Goal: Navigation & Orientation: Find specific page/section

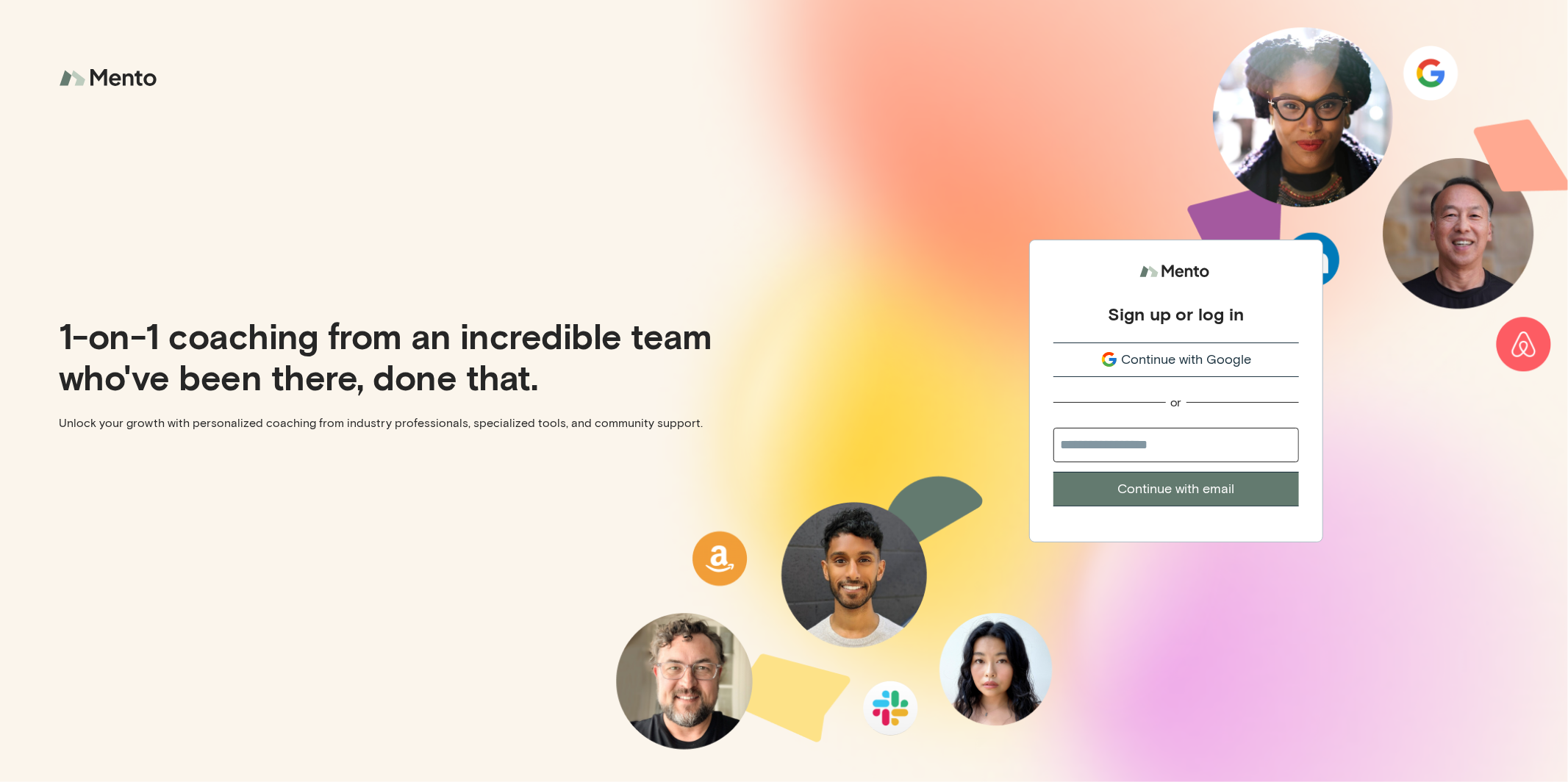
click at [1246, 360] on span "Continue with Google" at bounding box center [1186, 360] width 131 height 20
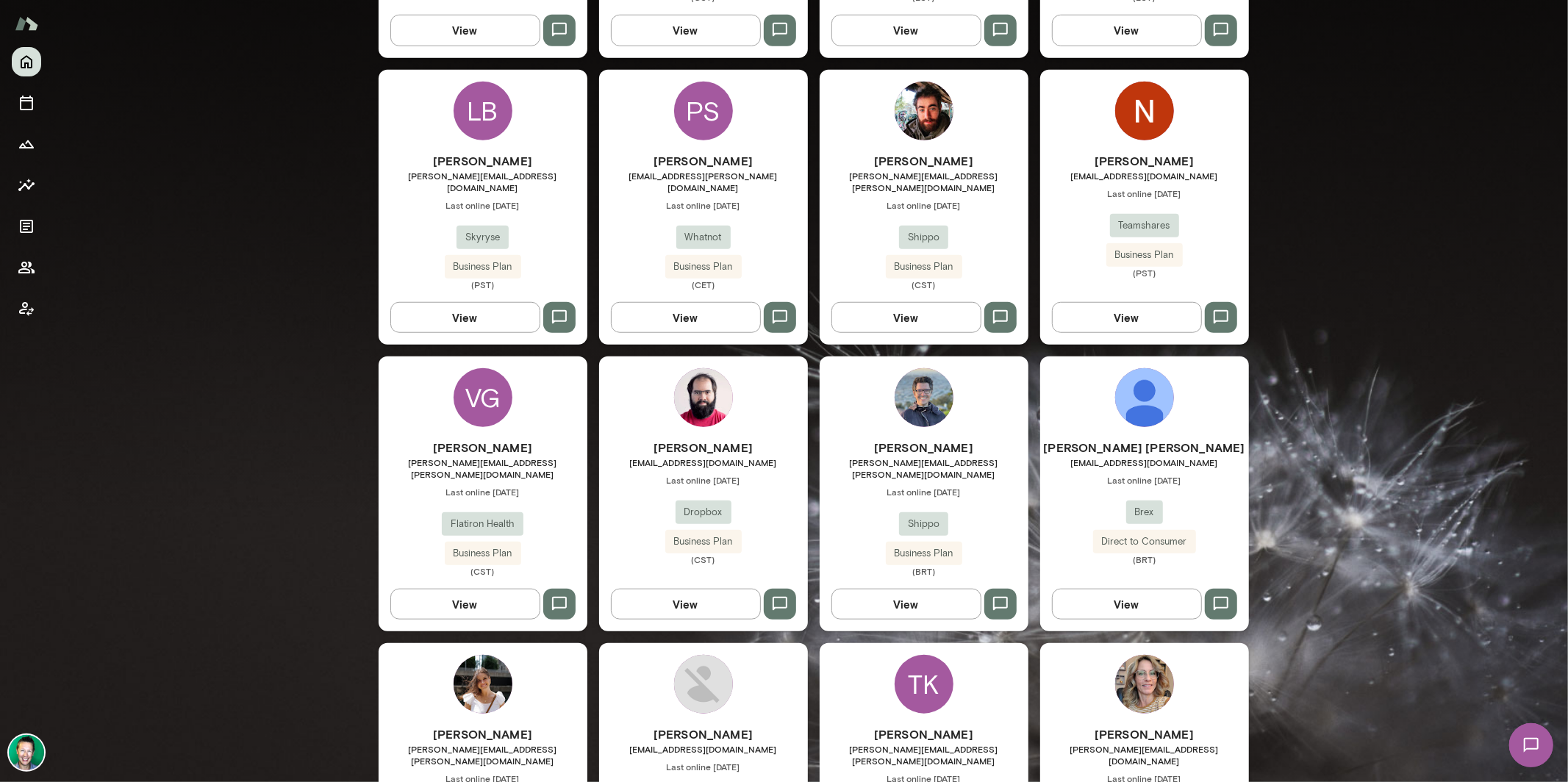
scroll to position [982, 0]
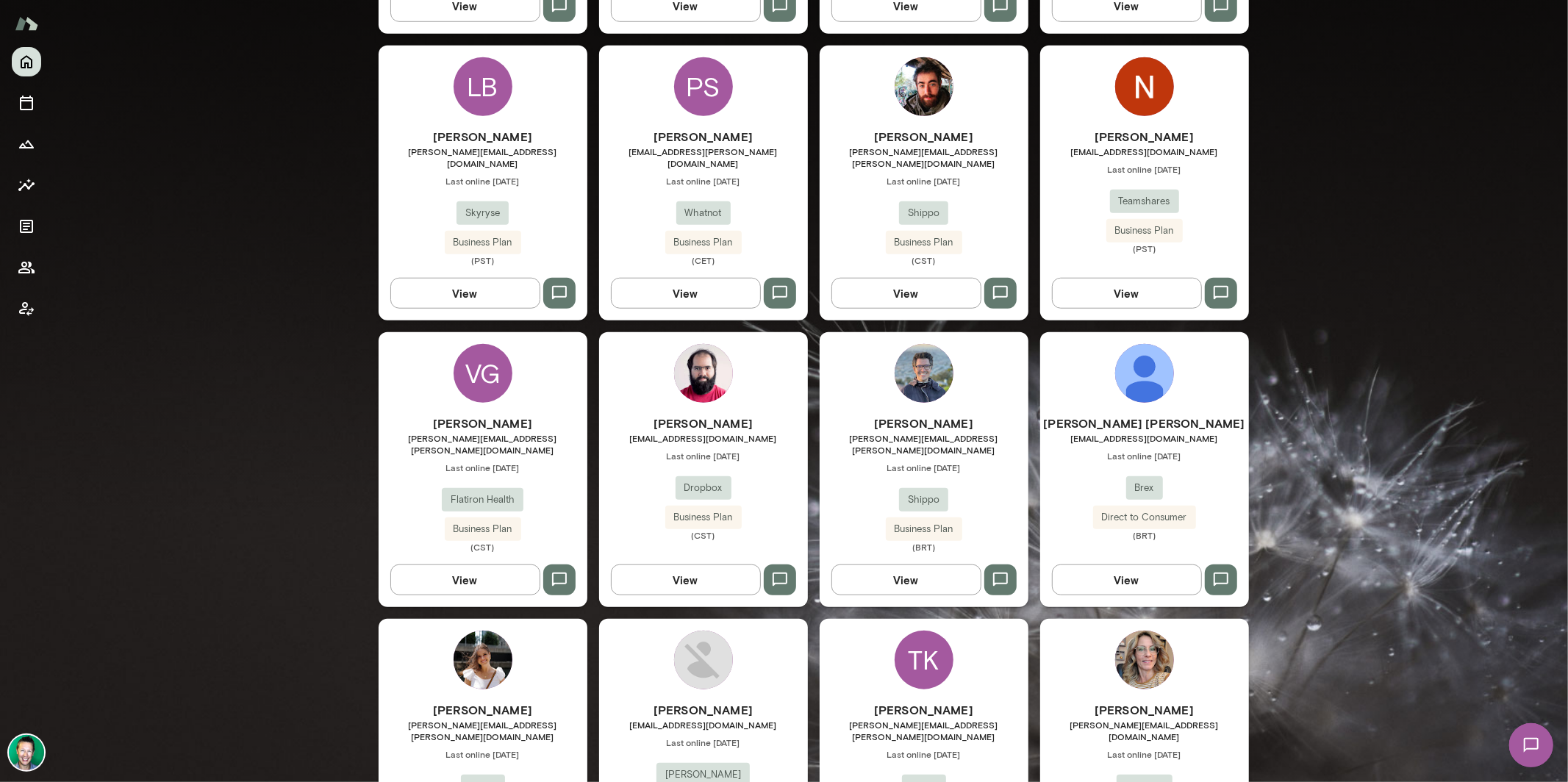
click at [483, 565] on button "View" at bounding box center [466, 579] width 150 height 31
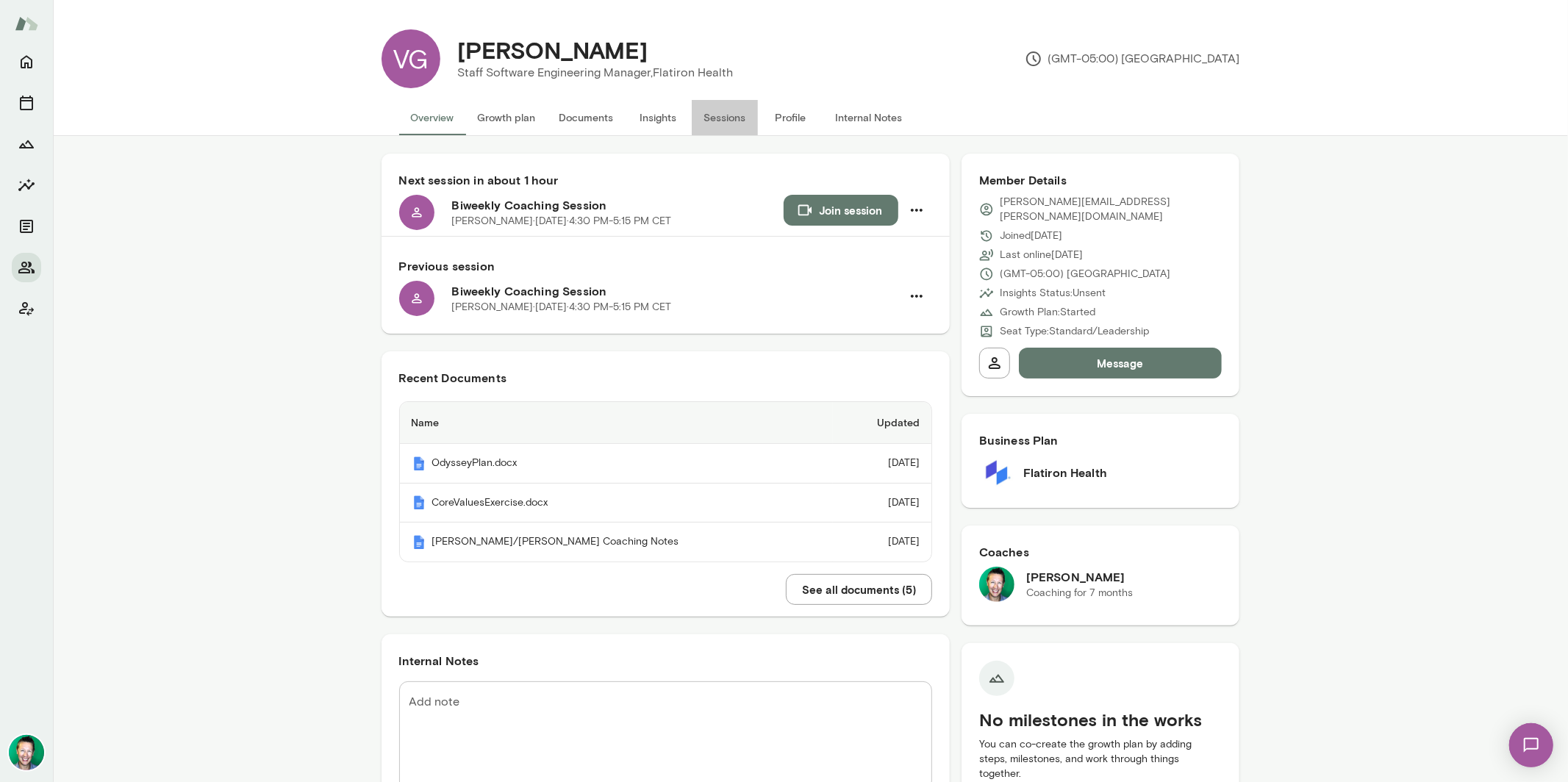
click at [714, 114] on button "Sessions" at bounding box center [725, 118] width 66 height 36
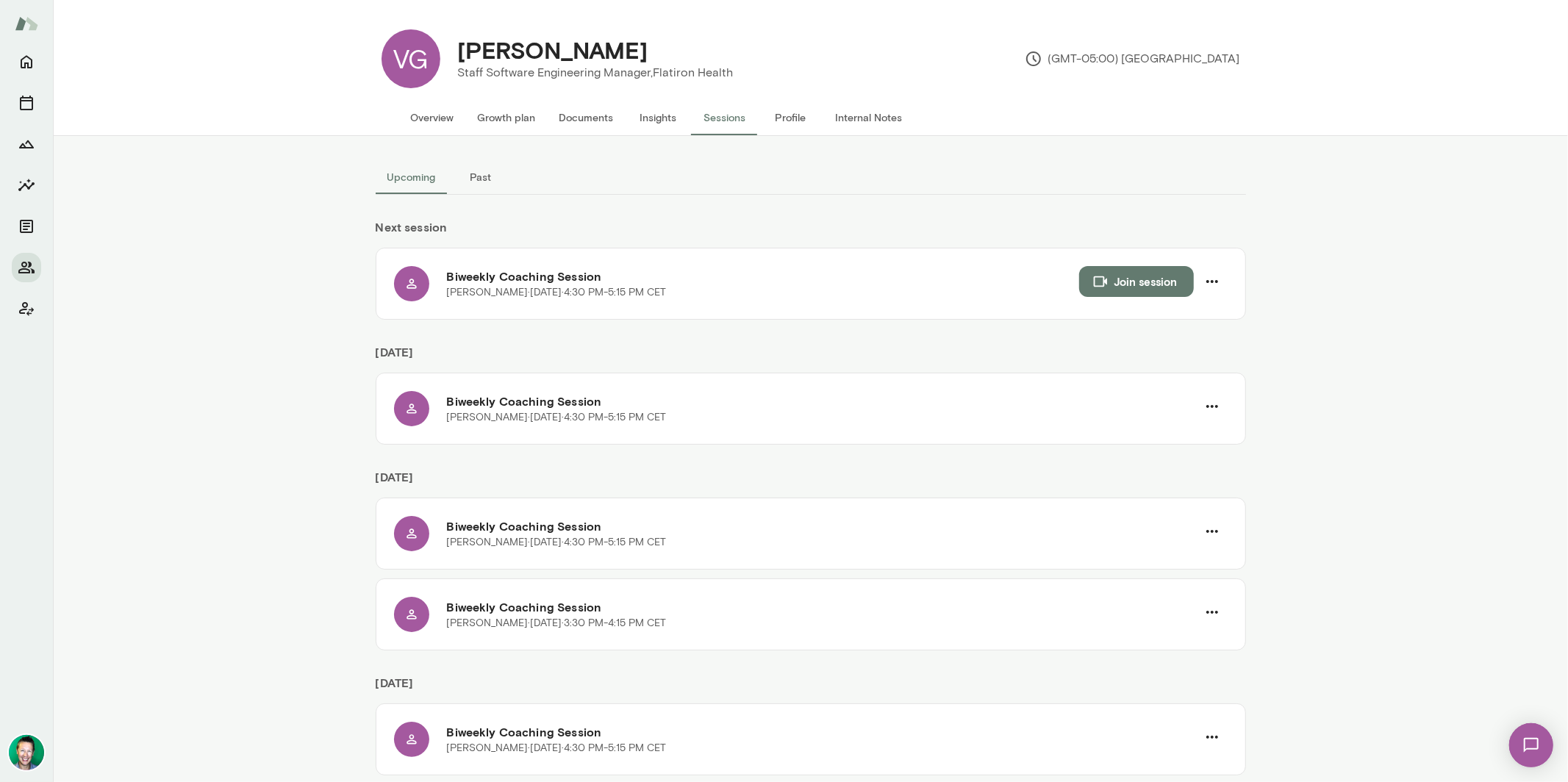
click at [442, 119] on button "Overview" at bounding box center [433, 118] width 67 height 36
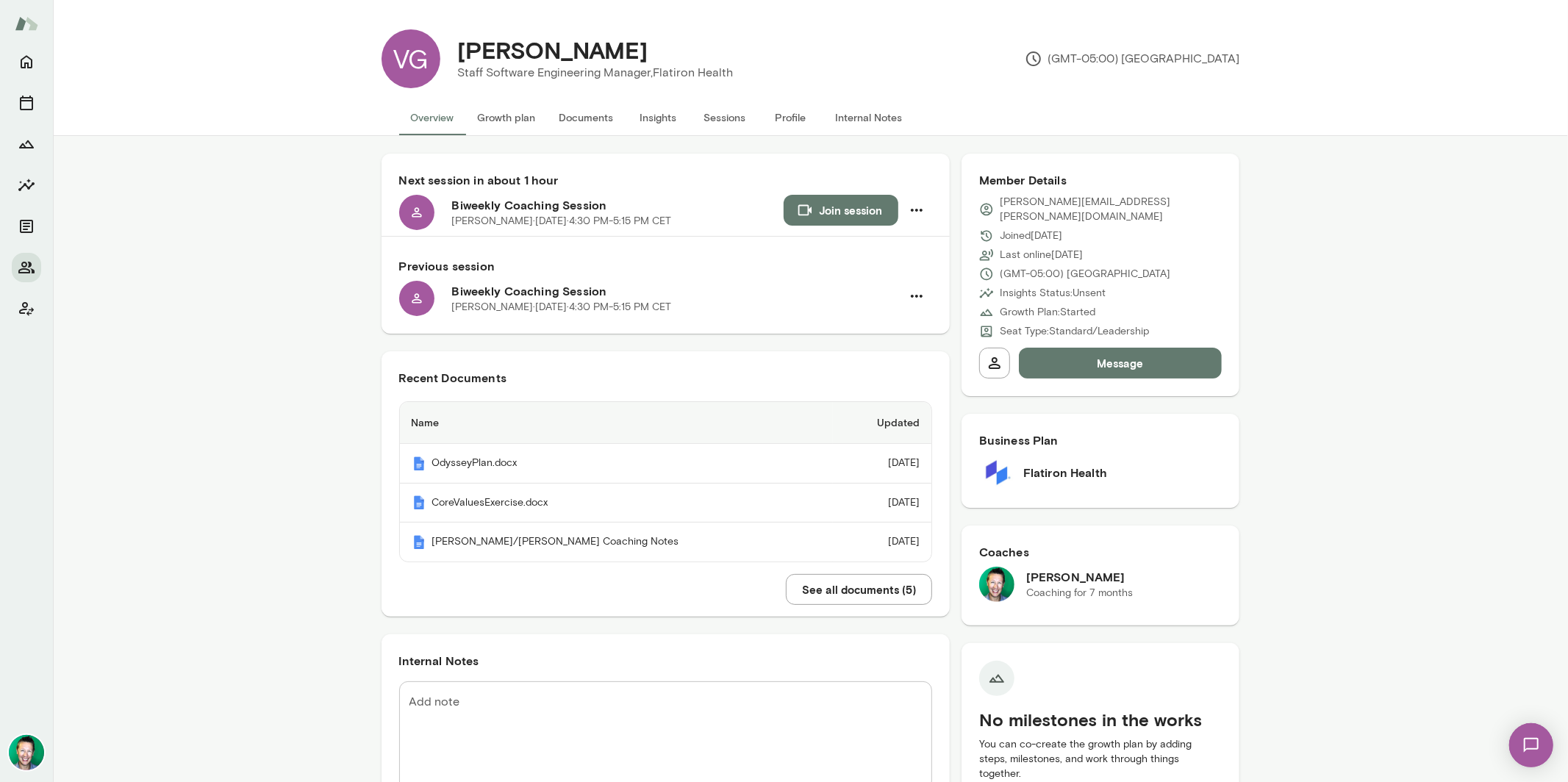
click at [815, 591] on button "See all documents ( 5 )" at bounding box center [859, 589] width 146 height 31
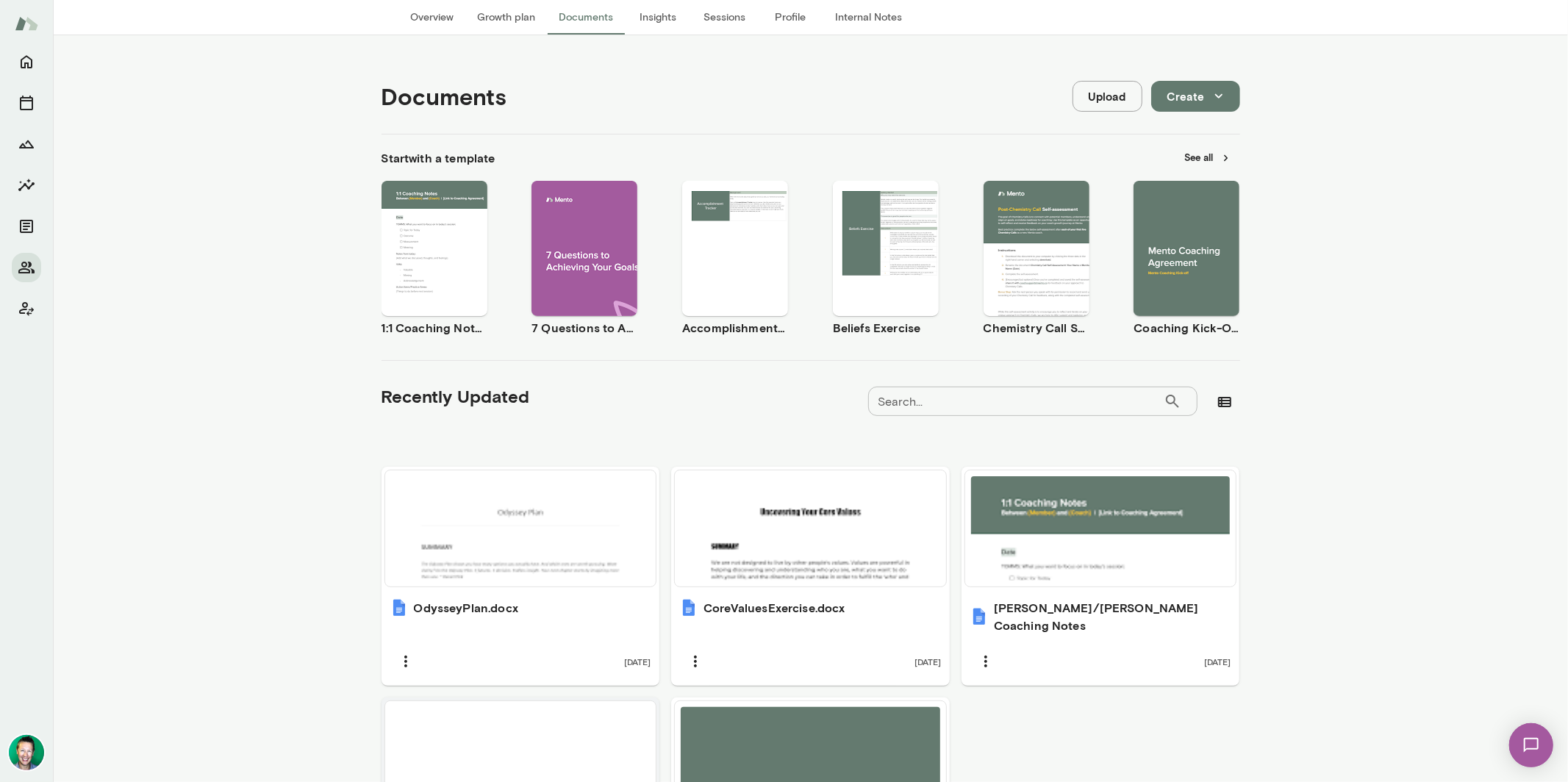
scroll to position [288, 0]
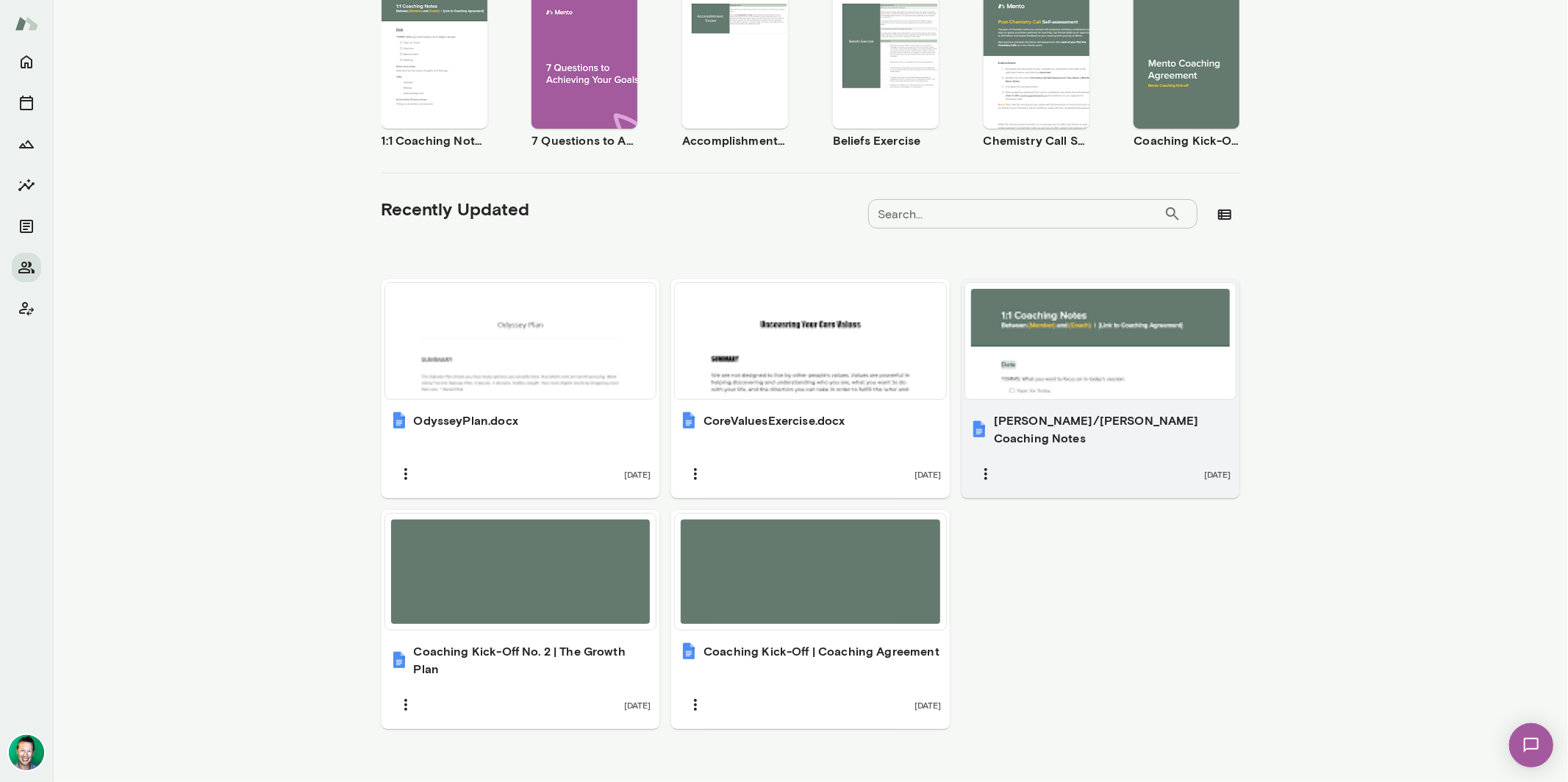
click at [1073, 390] on div at bounding box center [1100, 341] width 259 height 105
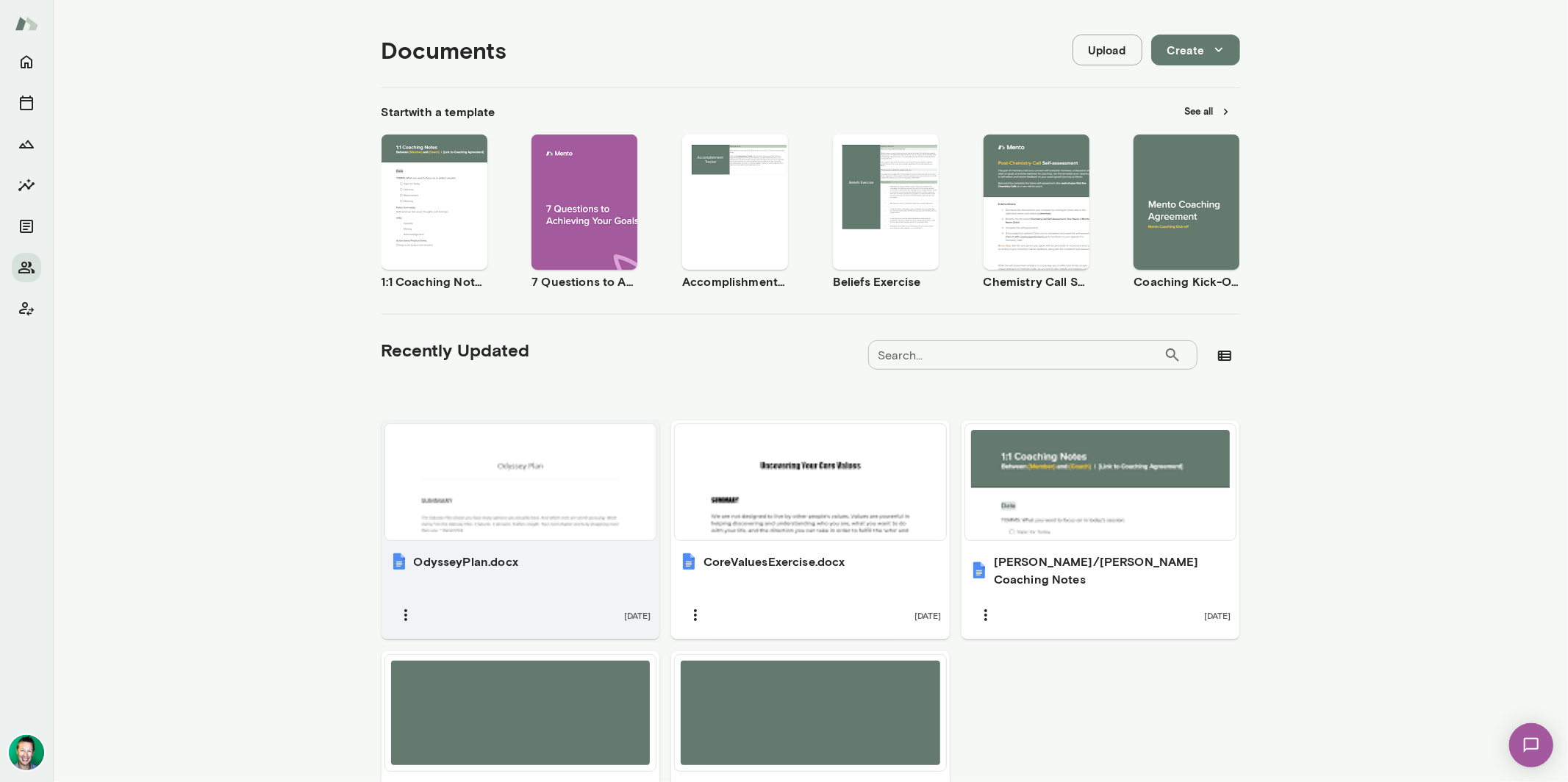
scroll to position [0, 0]
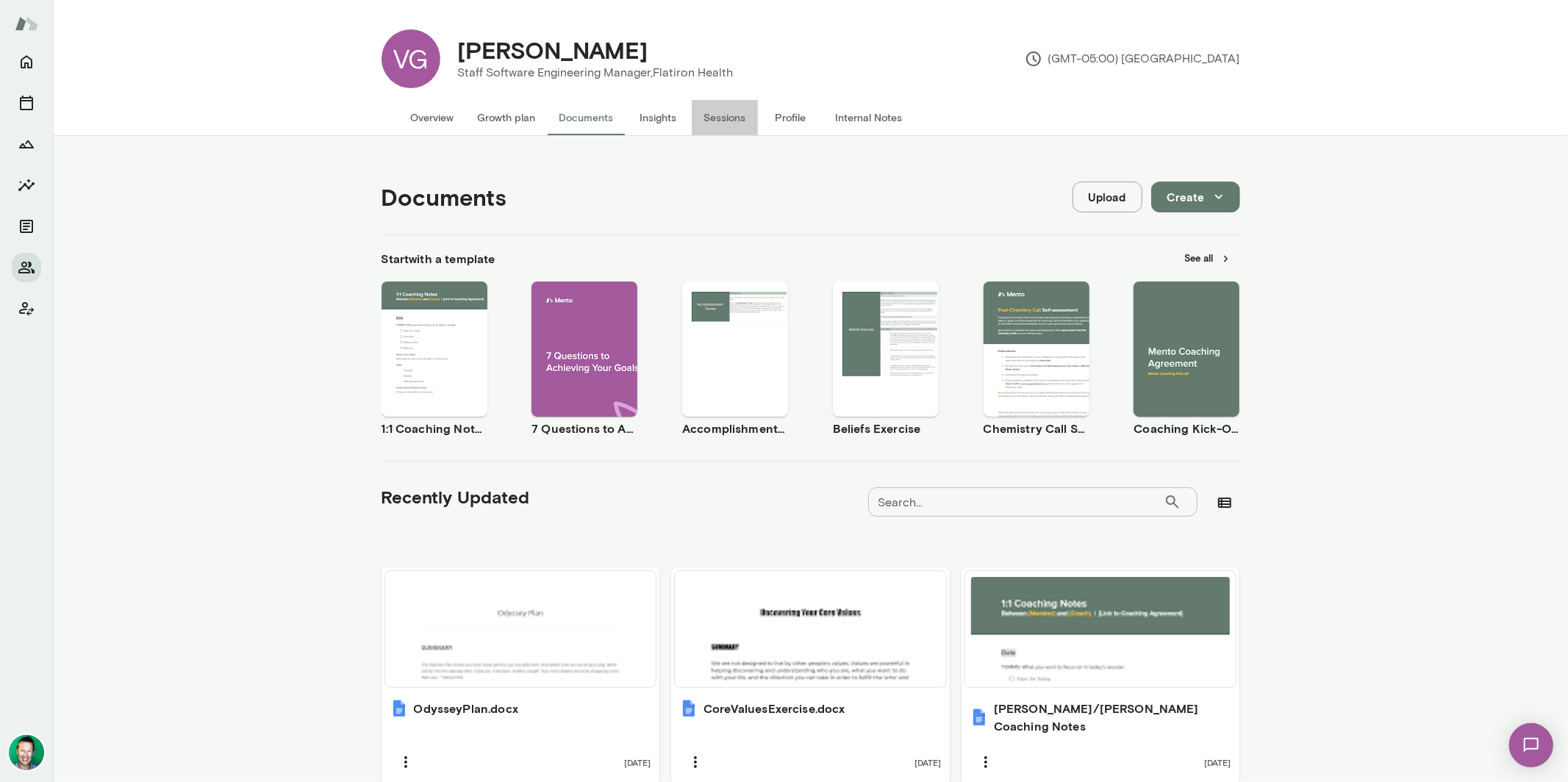
click at [741, 116] on button "Sessions" at bounding box center [725, 118] width 66 height 36
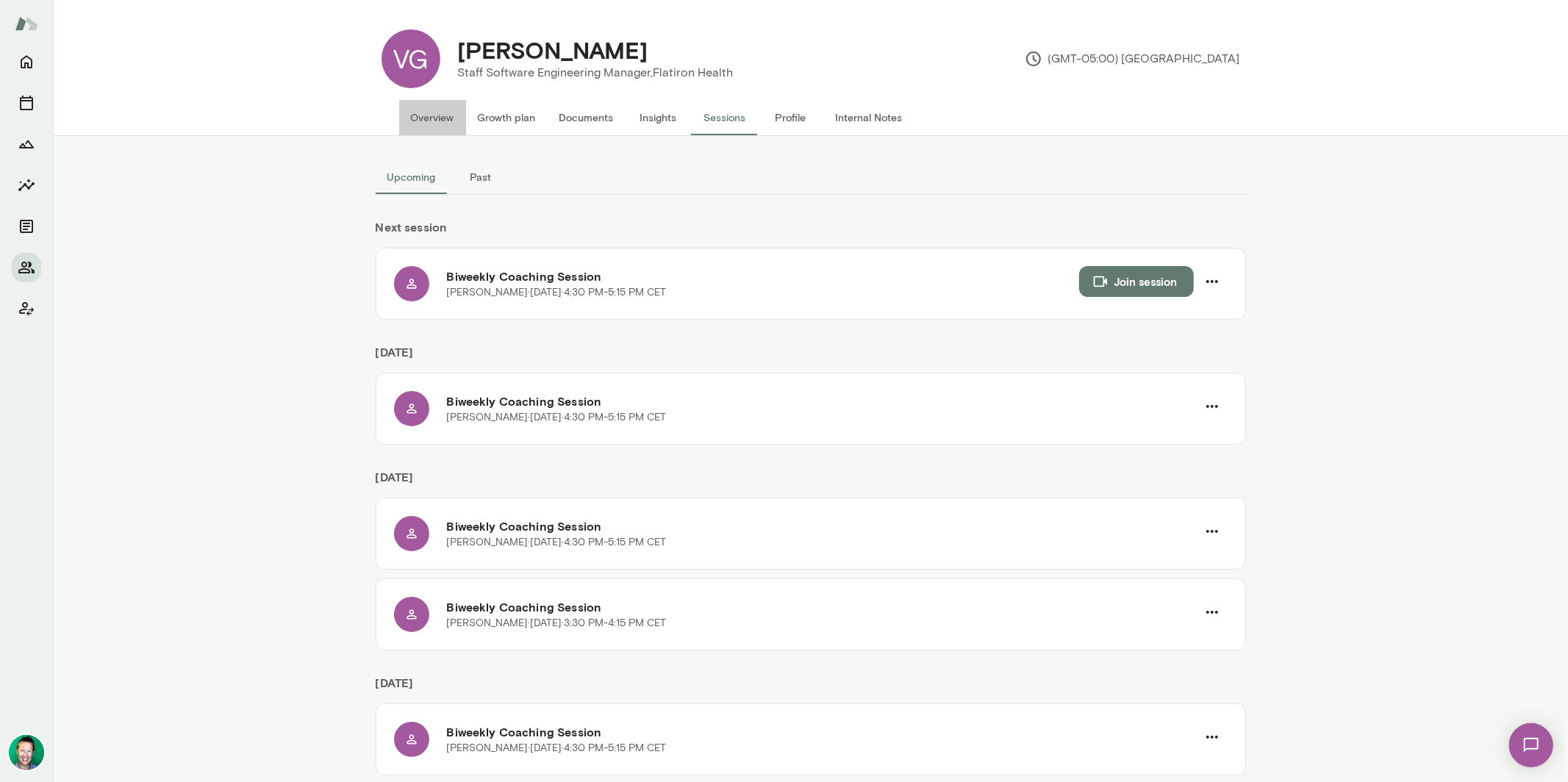
click at [433, 118] on button "Overview" at bounding box center [433, 118] width 67 height 36
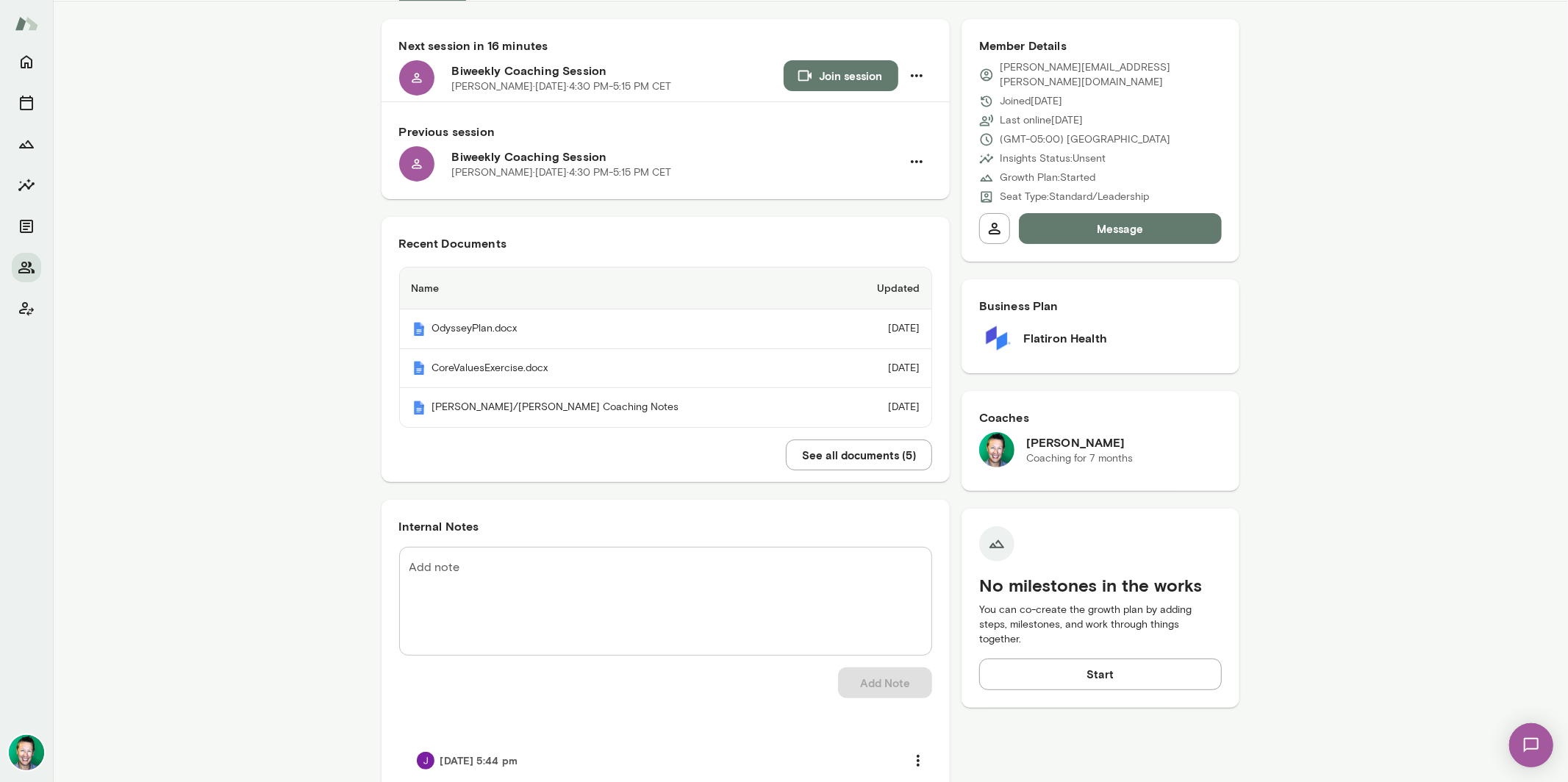
scroll to position [114, 0]
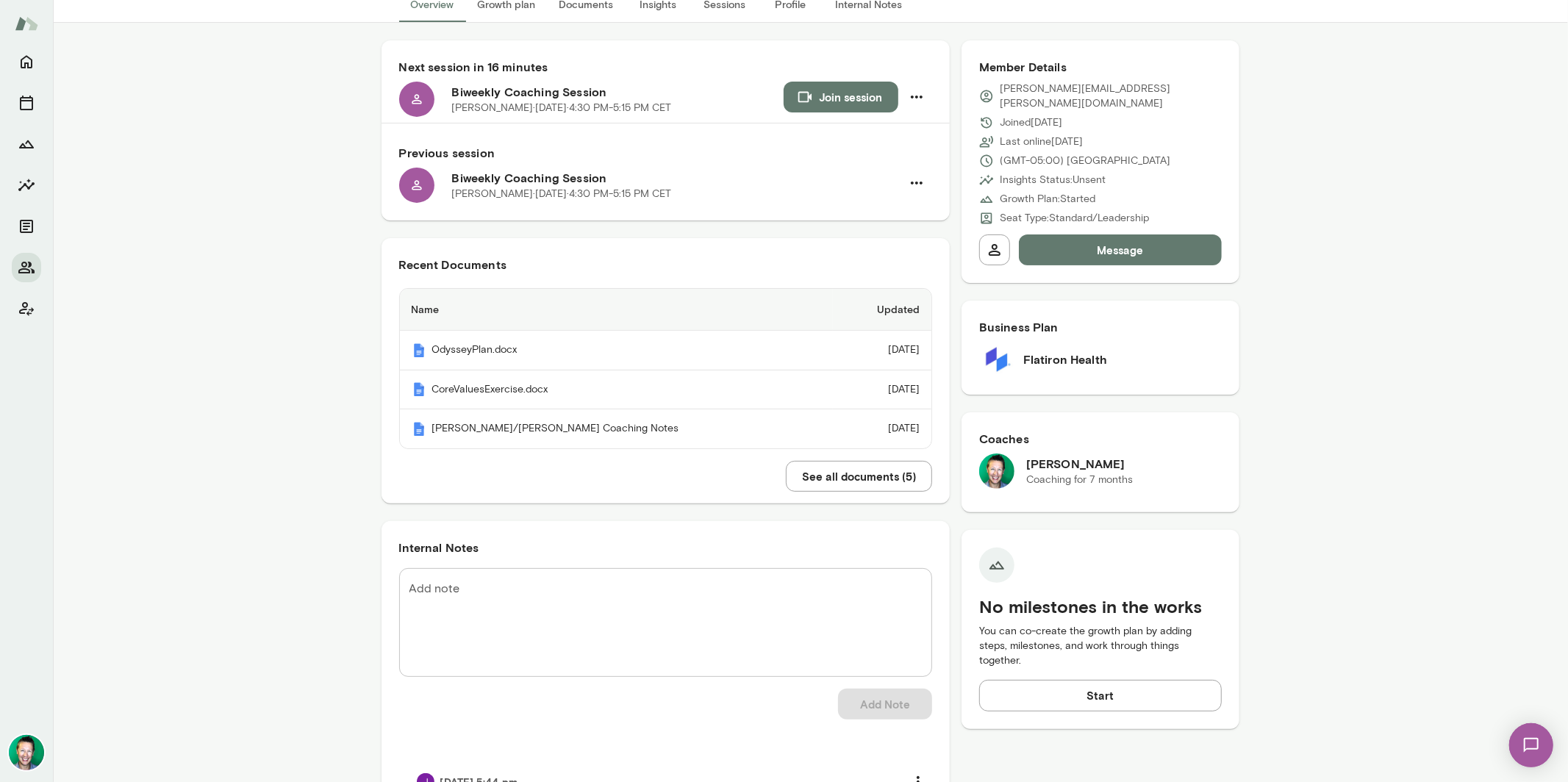
click at [1101, 235] on button "Message" at bounding box center [1121, 249] width 204 height 31
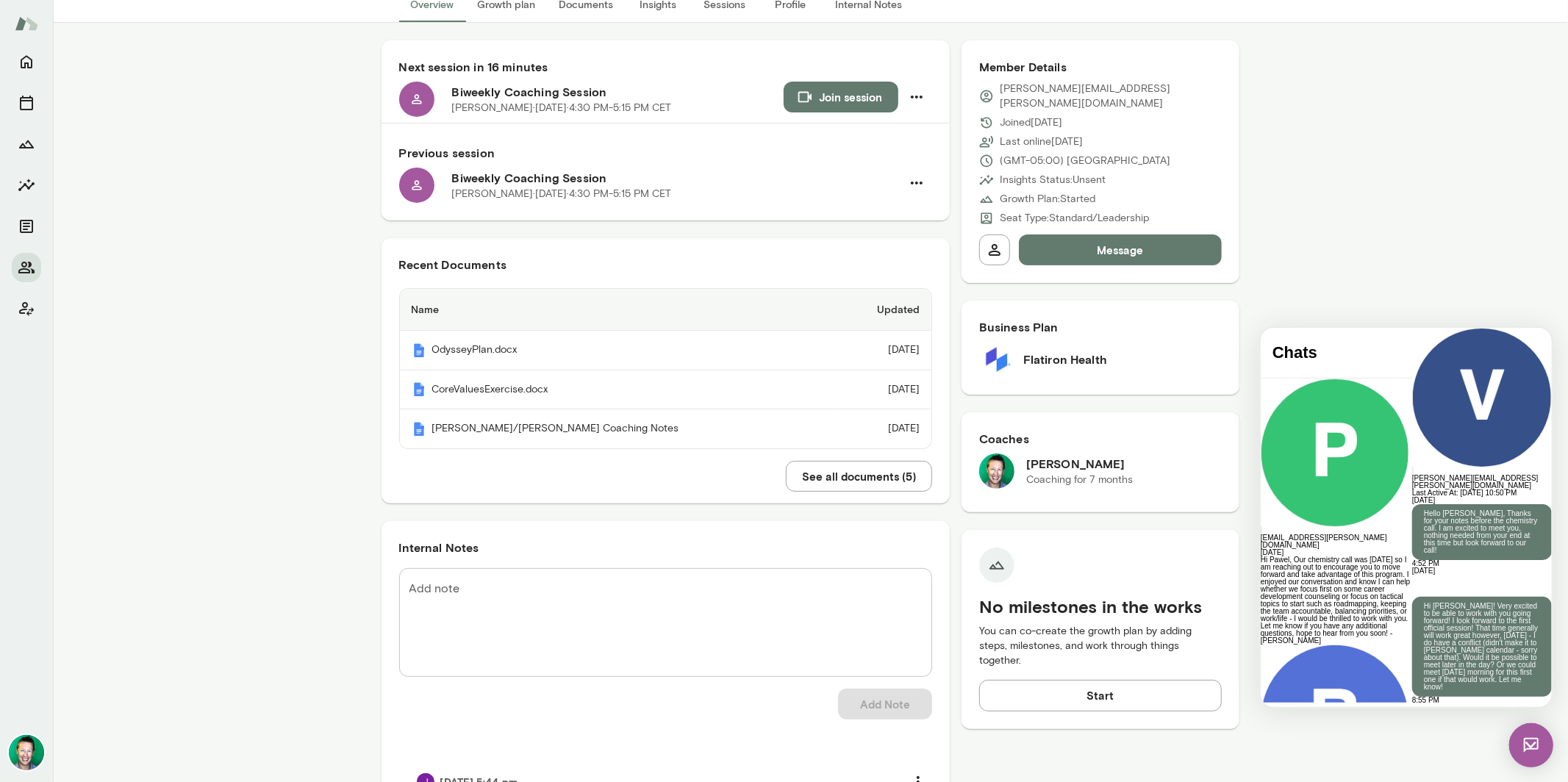
scroll to position [197, 0]
click at [1535, 747] on img at bounding box center [1530, 744] width 44 height 44
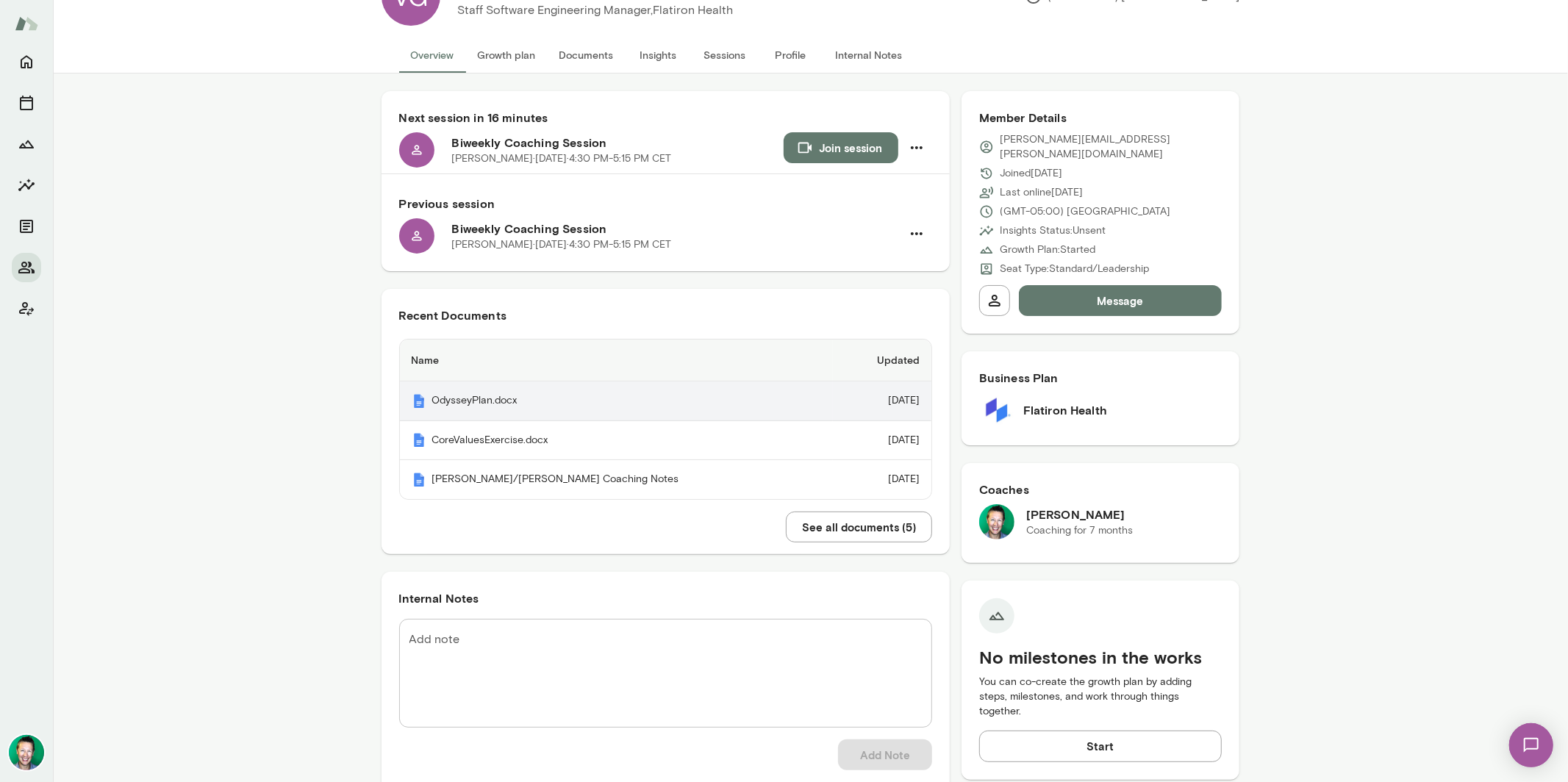
scroll to position [0, 0]
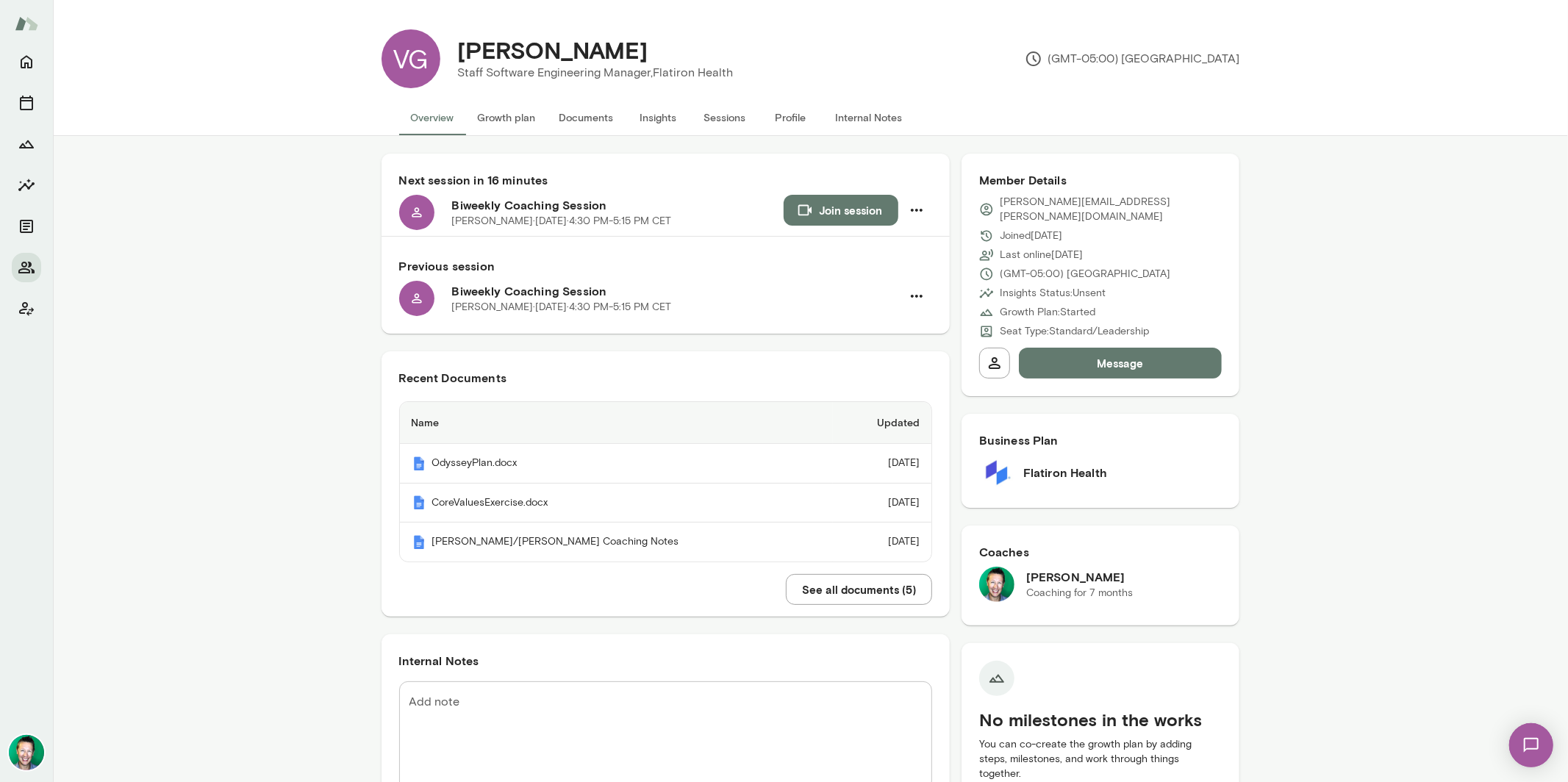
click at [498, 111] on button "Growth plan" at bounding box center [506, 118] width 82 height 36
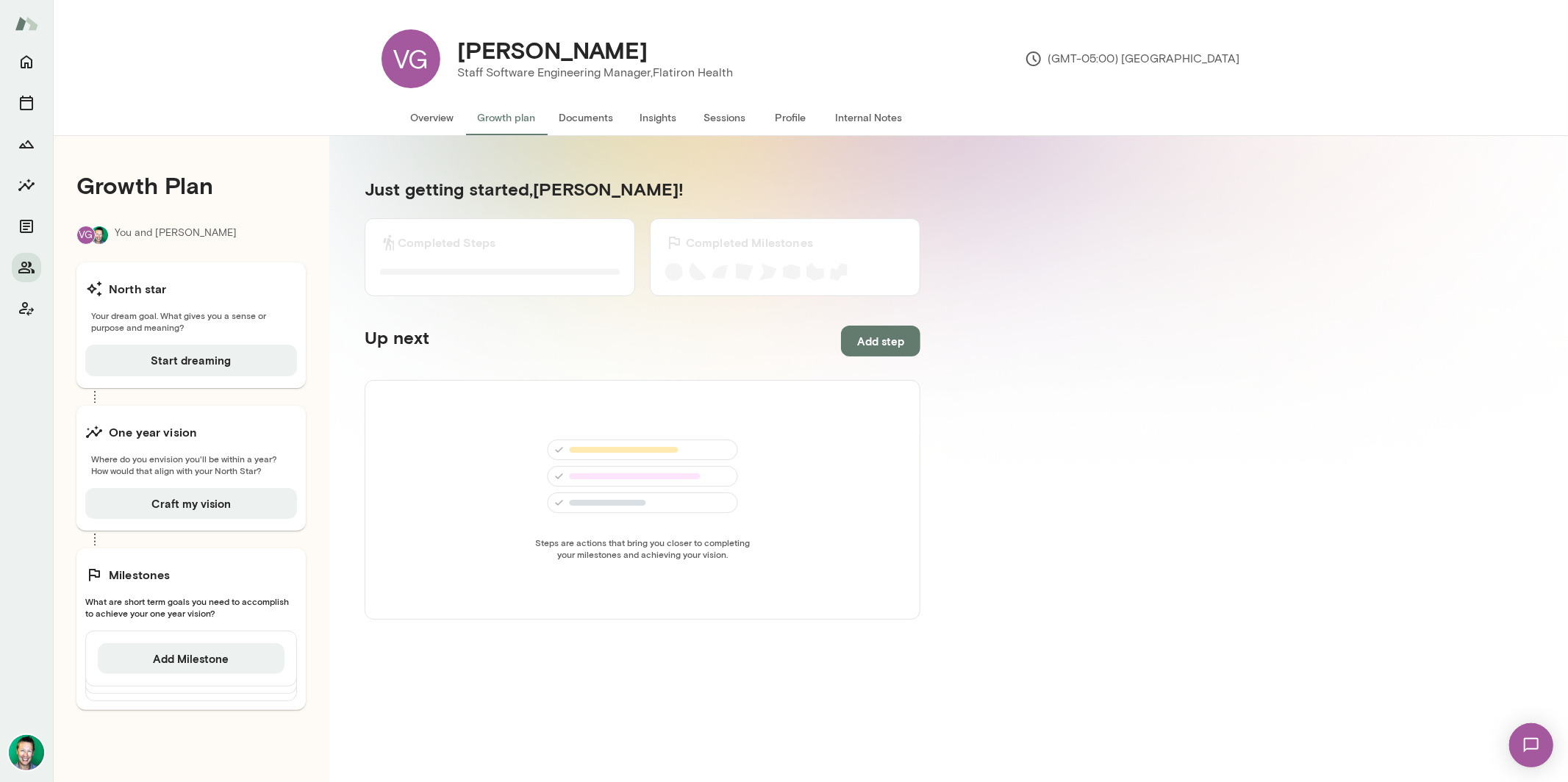
click at [564, 111] on button "Documents" at bounding box center [586, 118] width 78 height 36
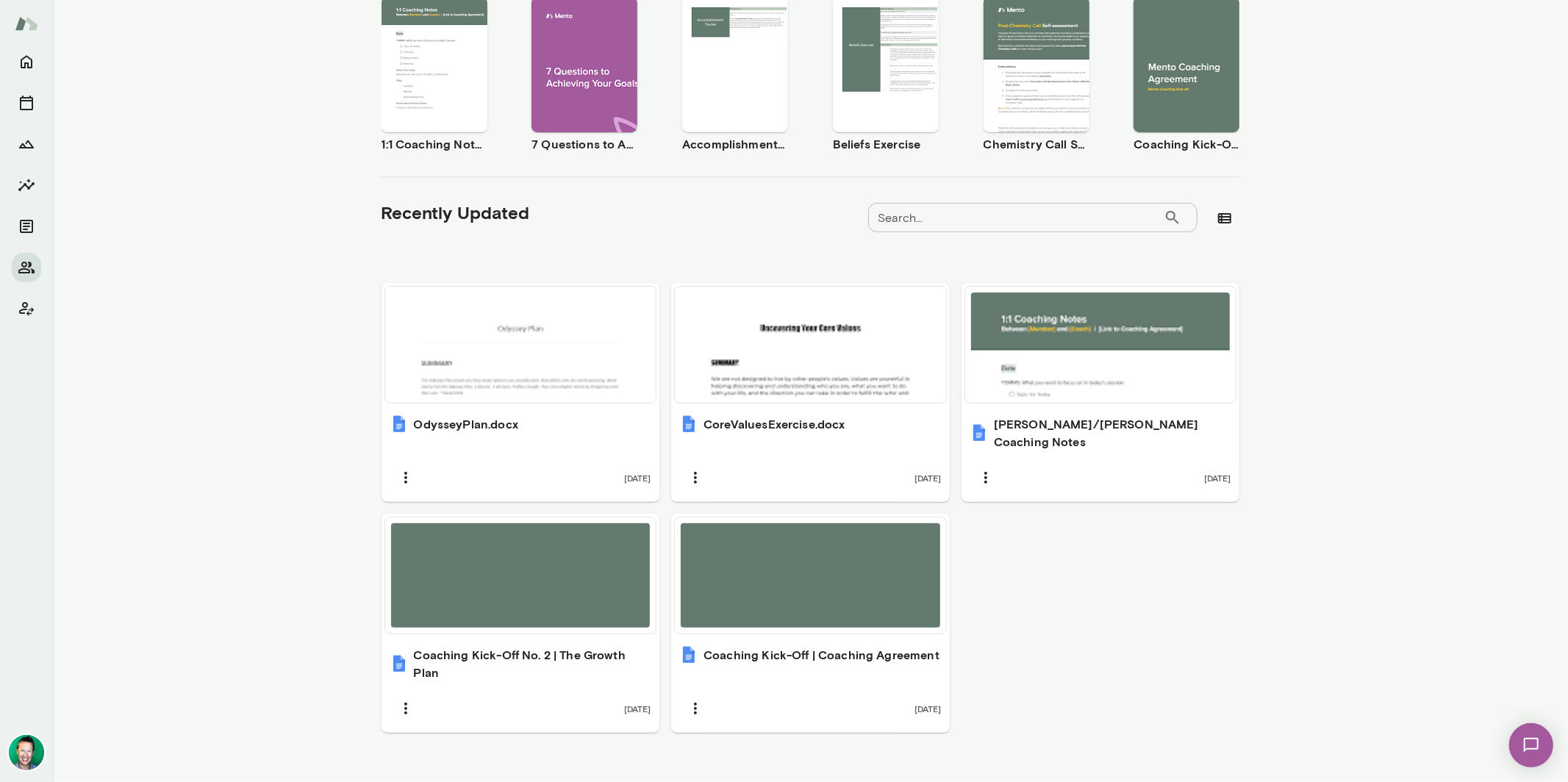
scroll to position [287, 0]
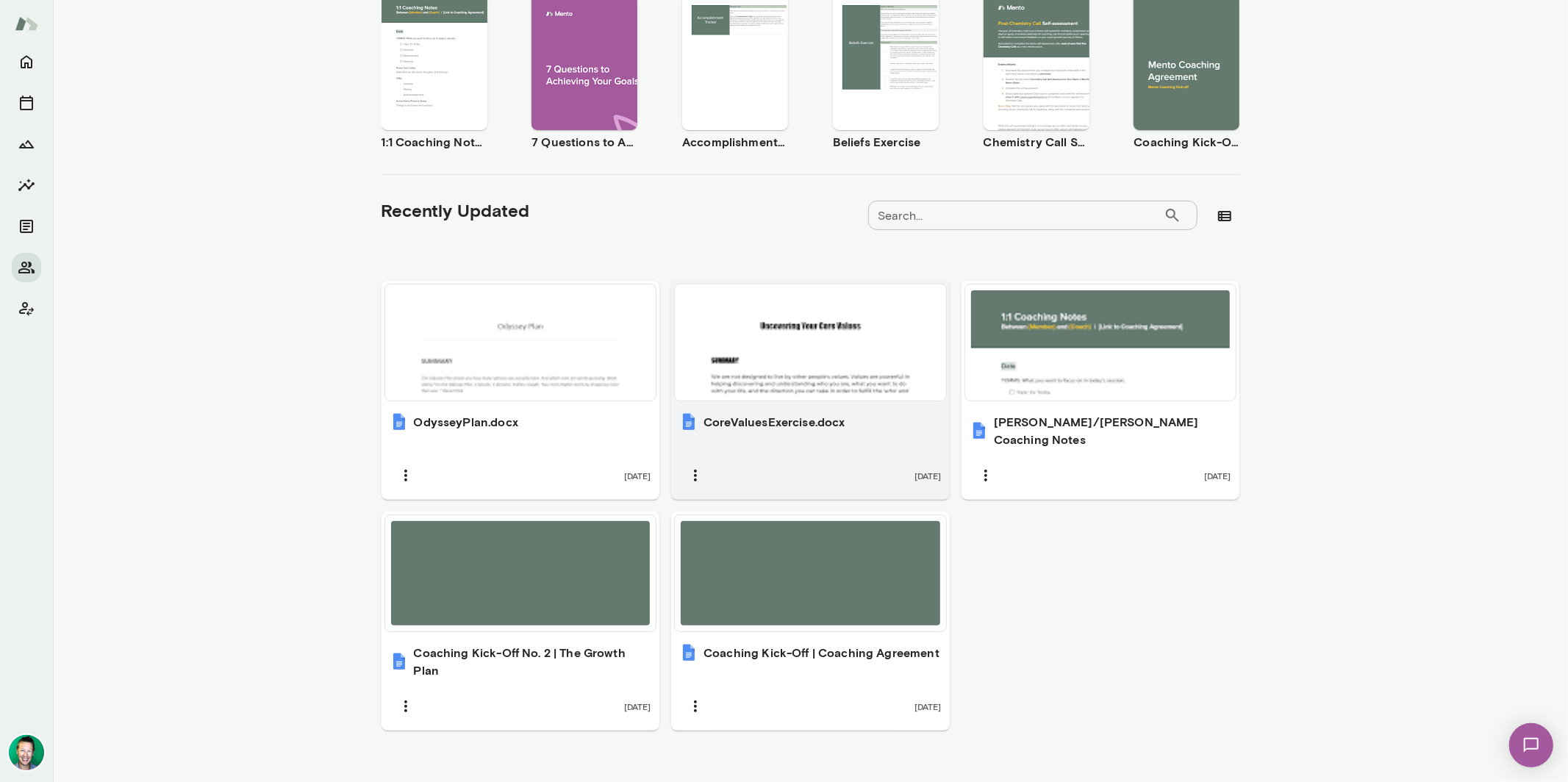
click at [802, 373] on div at bounding box center [811, 343] width 259 height 105
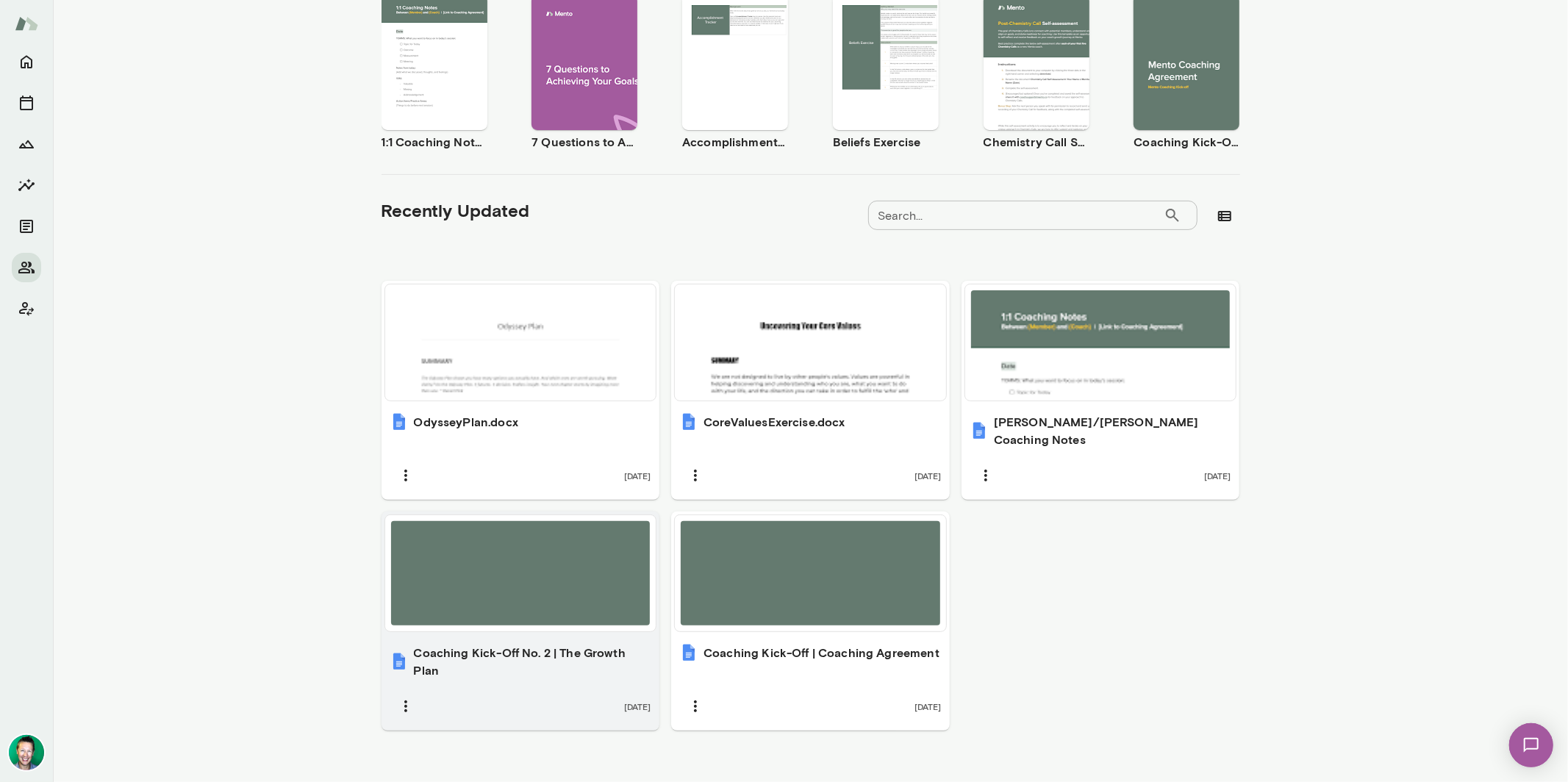
click at [534, 576] on div at bounding box center [521, 573] width 259 height 105
